Goal: Check status

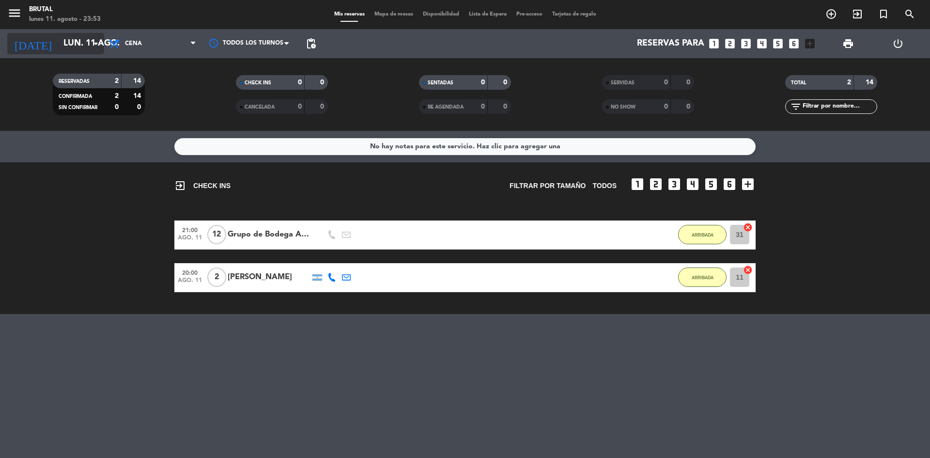
click at [75, 54] on div "[DATE] lun. 11 ago. arrow_drop_down" at bounding box center [55, 43] width 97 height 21
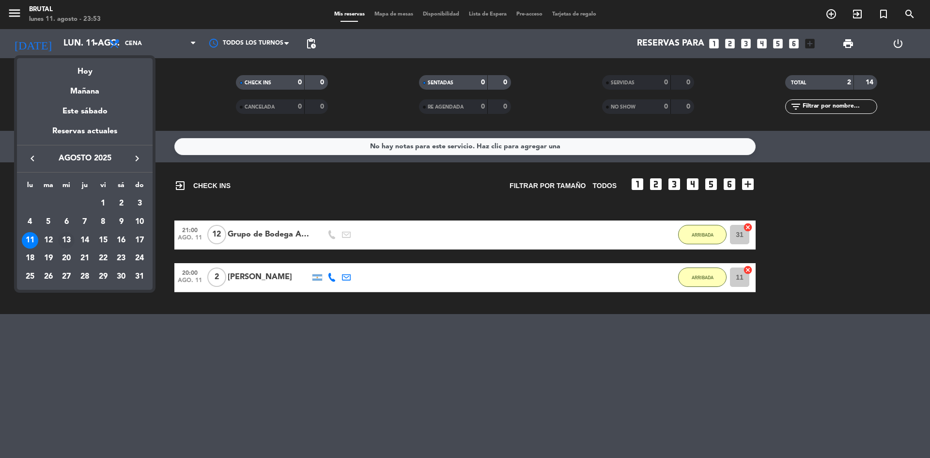
click at [65, 241] on div "13" at bounding box center [66, 240] width 16 height 16
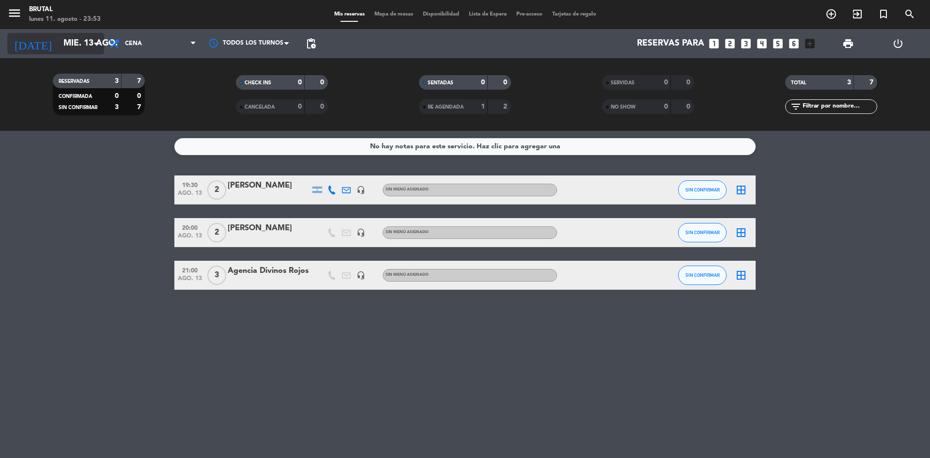
click at [66, 46] on input "mié. 13 ago." at bounding box center [115, 43] width 112 height 19
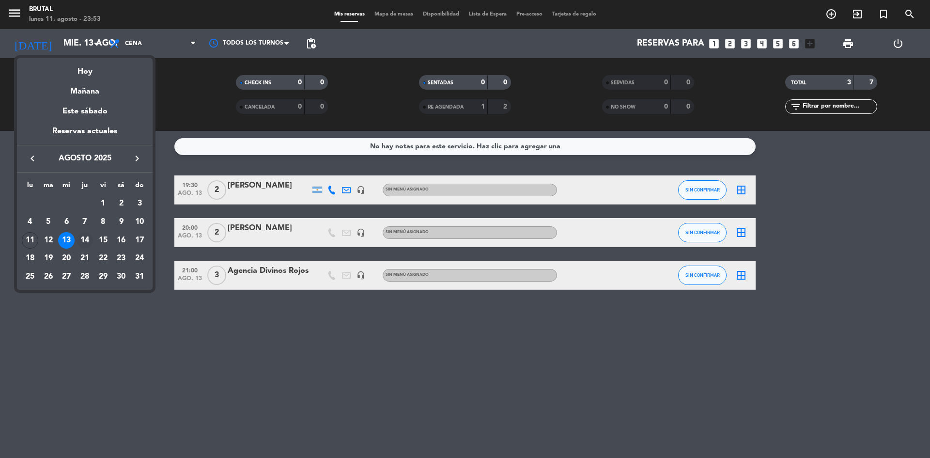
click at [87, 239] on div "14" at bounding box center [85, 240] width 16 height 16
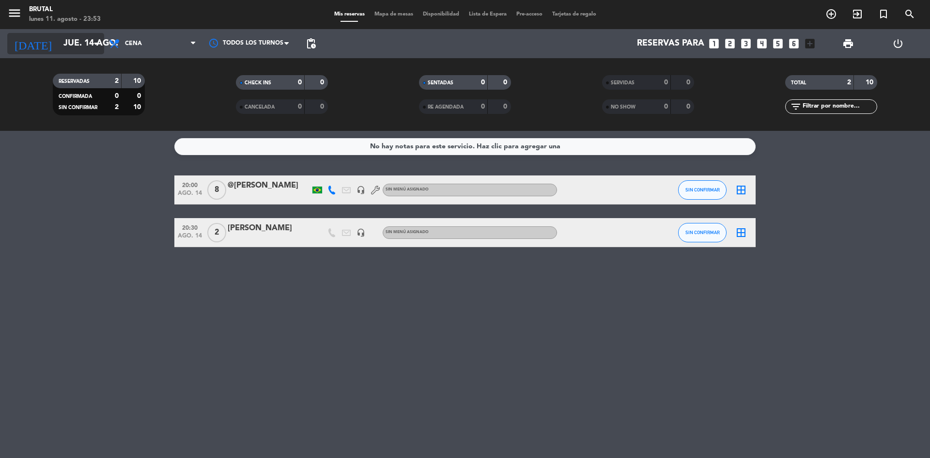
click at [70, 43] on input "jue. 14 ago." at bounding box center [115, 43] width 112 height 19
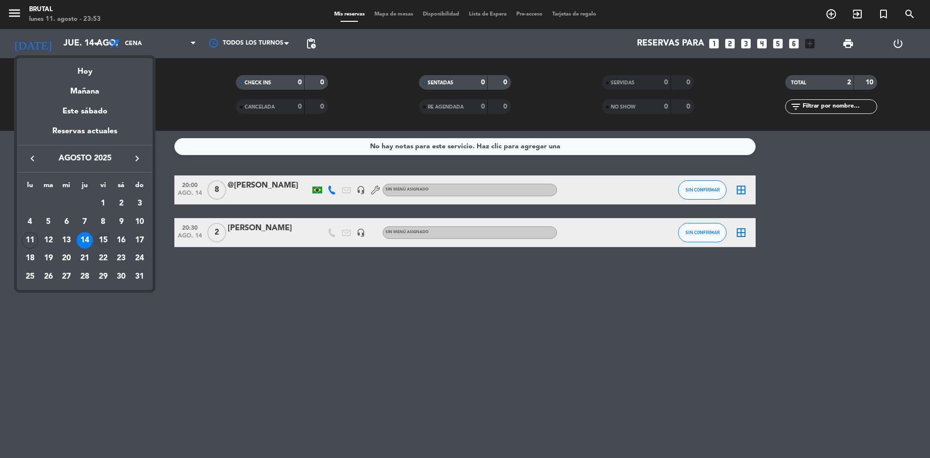
click at [108, 242] on div "15" at bounding box center [103, 240] width 16 height 16
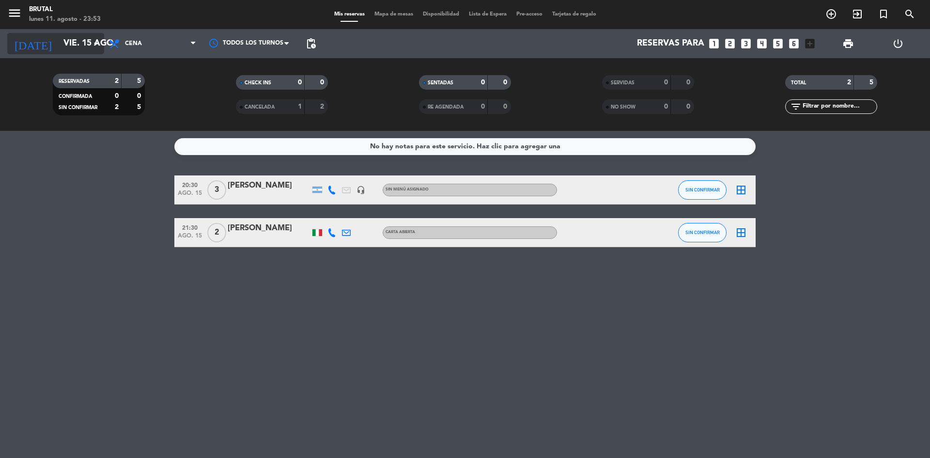
click at [59, 43] on input "vie. 15 ago." at bounding box center [115, 43] width 112 height 19
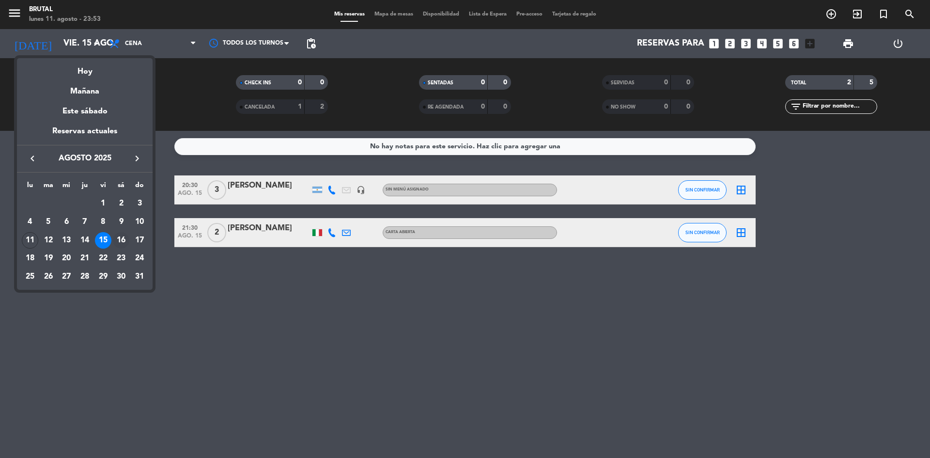
click at [121, 234] on div "16" at bounding box center [121, 240] width 16 height 16
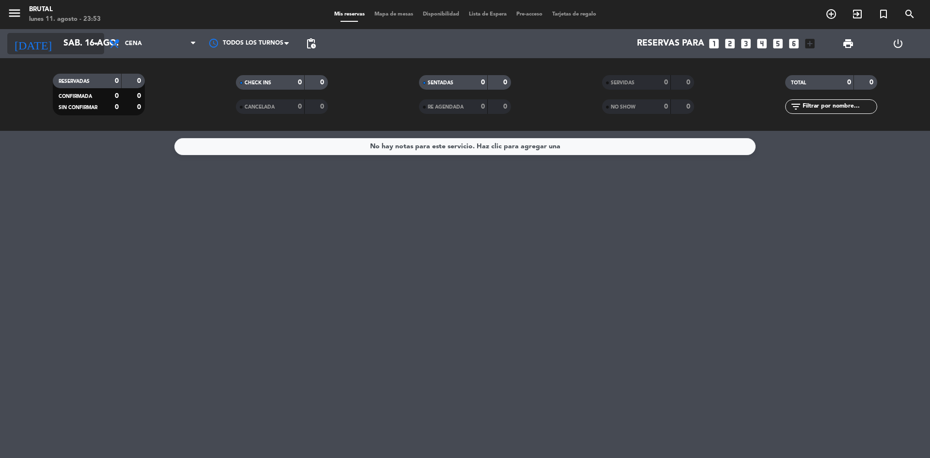
click at [59, 41] on input "sáb. 16 ago." at bounding box center [115, 43] width 112 height 19
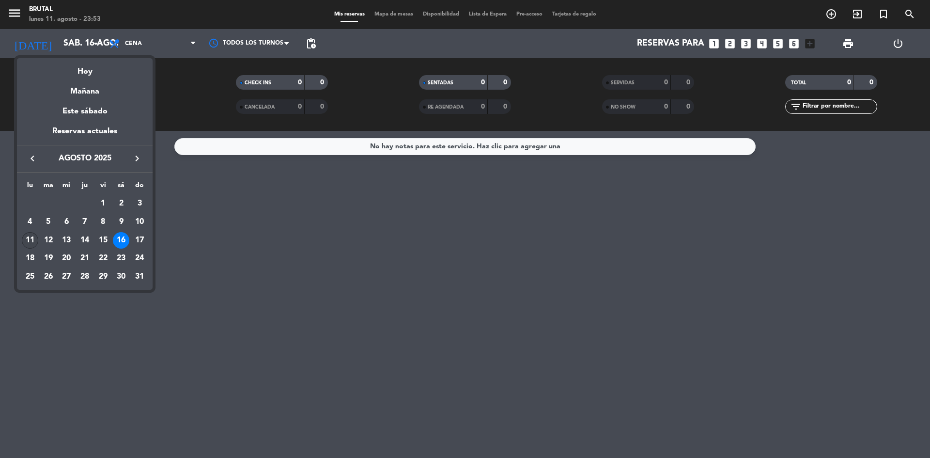
click at [33, 238] on div "11" at bounding box center [30, 240] width 16 height 16
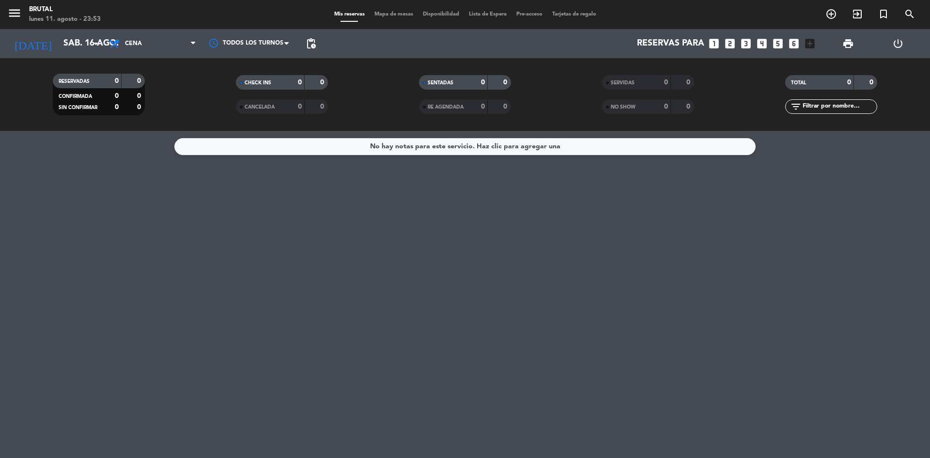
type input "lun. 11 ago."
